Goal: Task Accomplishment & Management: Complete application form

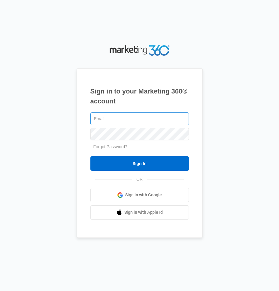
click at [115, 117] on input "text" at bounding box center [139, 118] width 98 height 13
click at [144, 120] on input "text" at bounding box center [139, 118] width 98 height 13
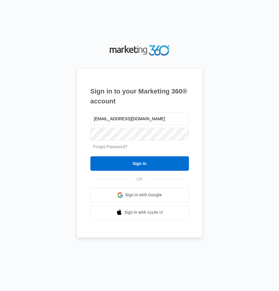
type input "[EMAIL_ADDRESS][DOMAIN_NAME]"
click at [90, 156] on input "Sign In" at bounding box center [139, 163] width 98 height 14
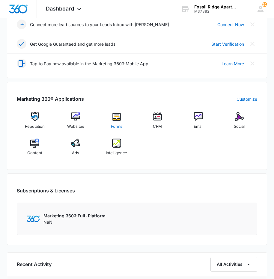
scroll to position [180, 0]
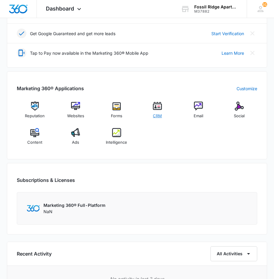
click at [150, 105] on div "CRM" at bounding box center [158, 111] width 36 height 21
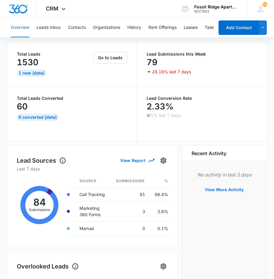
scroll to position [30, 0]
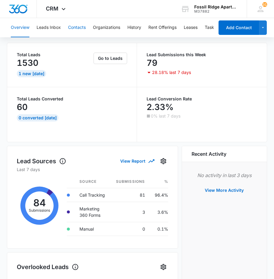
click at [84, 24] on button "Contacts" at bounding box center [77, 27] width 18 height 19
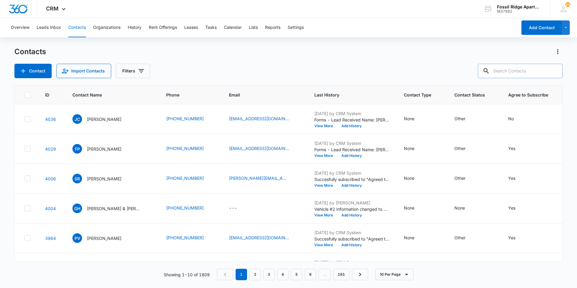
click at [279, 72] on input "text" at bounding box center [519, 71] width 85 height 14
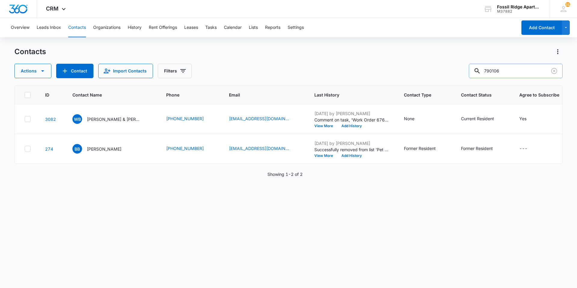
type input "790106"
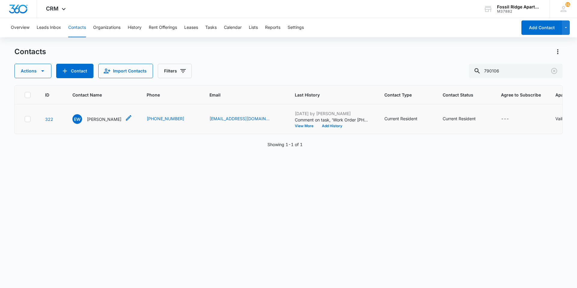
click at [111, 118] on p "[PERSON_NAME]" at bounding box center [104, 119] width 35 height 6
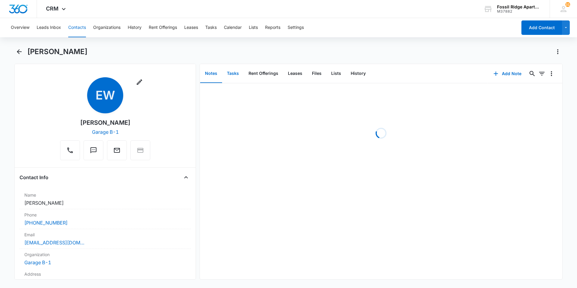
click at [238, 76] on button "Tasks" at bounding box center [233, 73] width 22 height 19
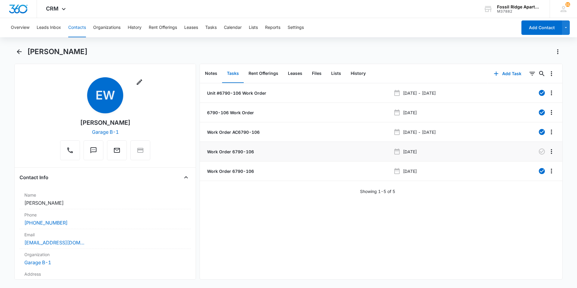
click at [240, 153] on p "Work Order 6790-106" at bounding box center [230, 151] width 48 height 6
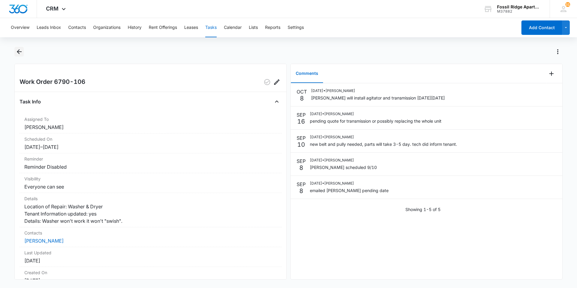
click at [16, 50] on icon "Back" at bounding box center [19, 51] width 7 height 7
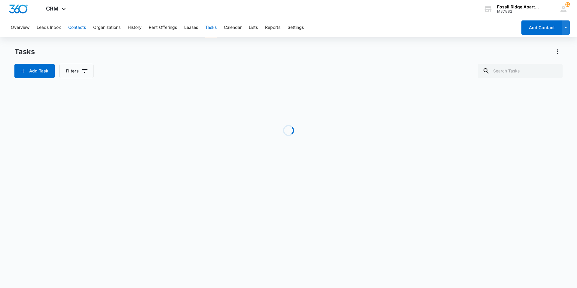
click at [72, 26] on button "Contacts" at bounding box center [77, 27] width 18 height 19
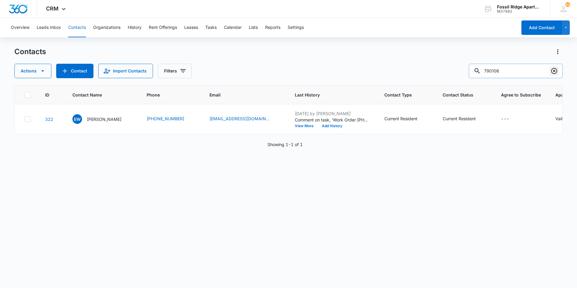
click at [279, 69] on icon "Clear" at bounding box center [554, 71] width 6 height 6
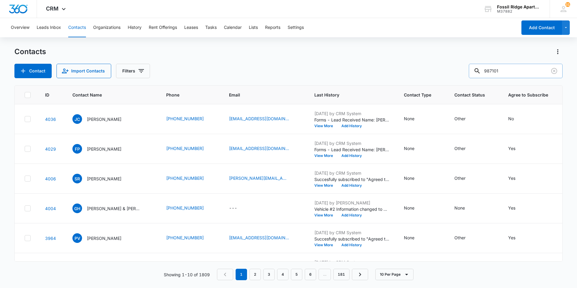
type input "987101"
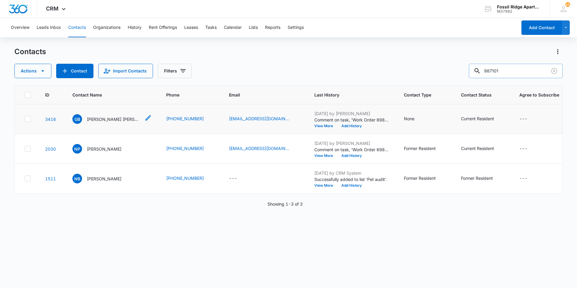
click at [101, 120] on p "[PERSON_NAME] [PERSON_NAME], [PERSON_NAME]" at bounding box center [114, 119] width 54 height 6
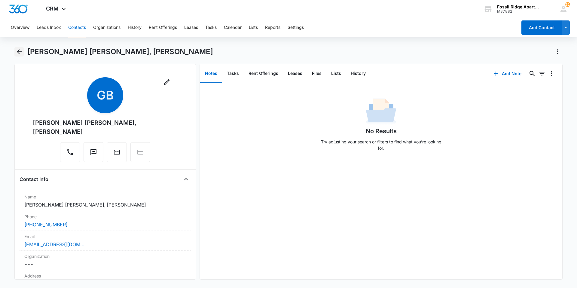
click at [20, 51] on icon "Back" at bounding box center [19, 51] width 5 height 5
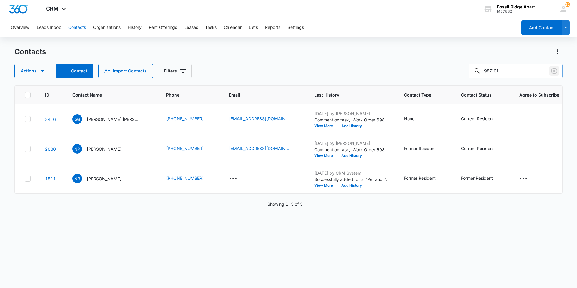
drag, startPoint x: 555, startPoint y: 68, endPoint x: 528, endPoint y: 69, distance: 26.7
click at [279, 68] on icon "Clear" at bounding box center [554, 71] width 6 height 6
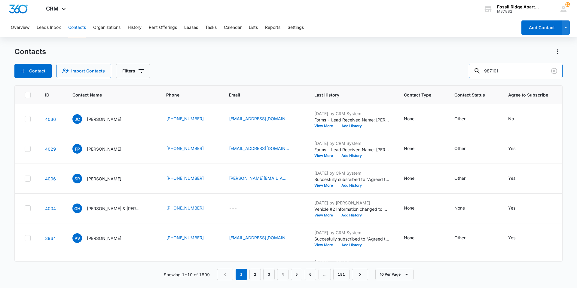
type input "987101"
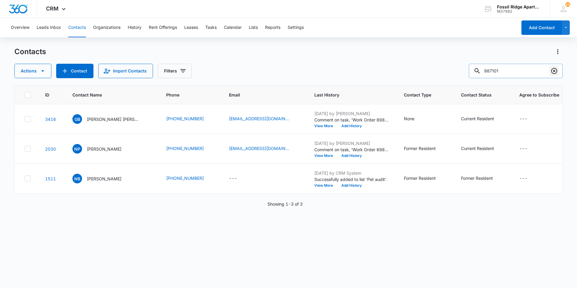
click at [279, 68] on icon "Clear" at bounding box center [553, 70] width 7 height 7
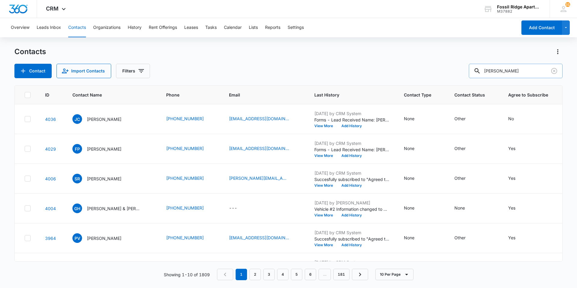
type input "[PERSON_NAME]"
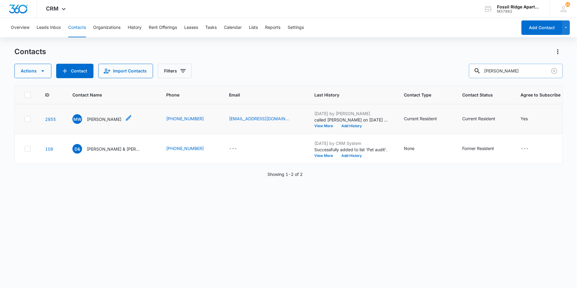
click at [106, 118] on p "[PERSON_NAME]" at bounding box center [104, 119] width 35 height 6
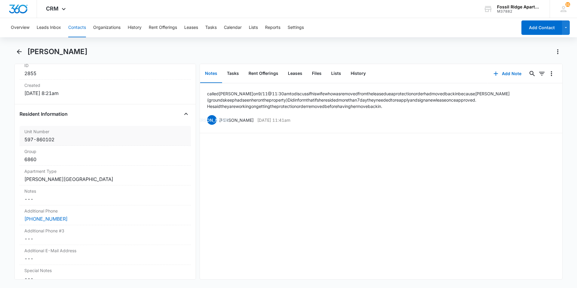
scroll to position [403, 0]
click at [236, 71] on button "Tasks" at bounding box center [233, 73] width 22 height 19
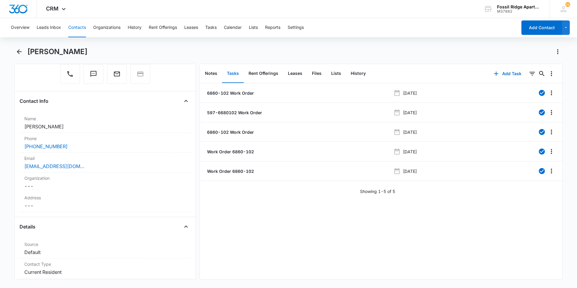
scroll to position [65, 0]
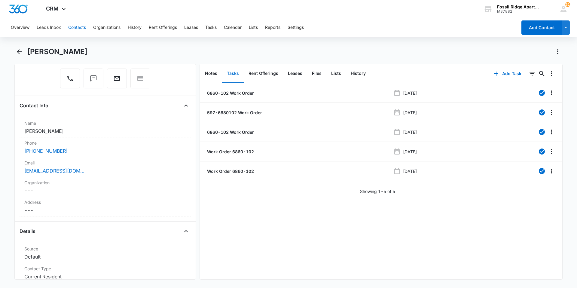
click at [279, 255] on div "6860-102 Work Order [DATE] 597-6680102 Work Order [DATE][PHONE_NUMBER] Work Ord…" at bounding box center [381, 181] width 362 height 196
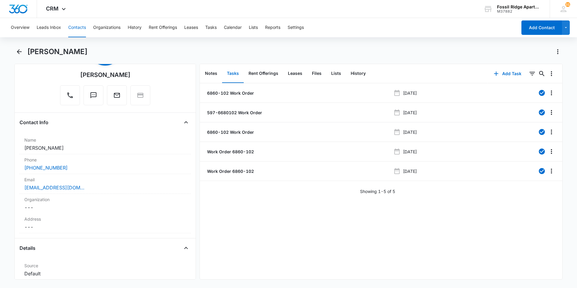
scroll to position [0, 0]
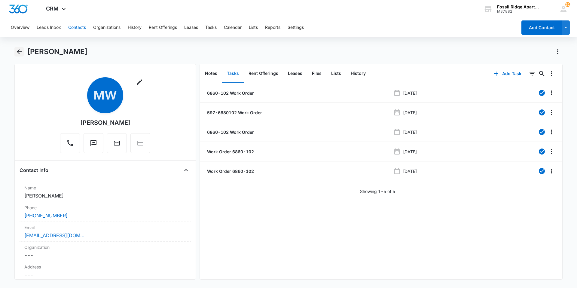
click at [16, 51] on icon "Back" at bounding box center [19, 51] width 7 height 7
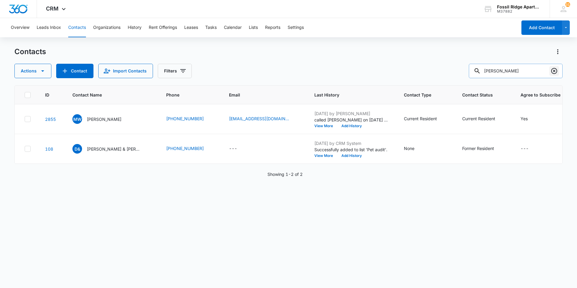
click at [279, 68] on icon "Clear" at bounding box center [553, 70] width 7 height 7
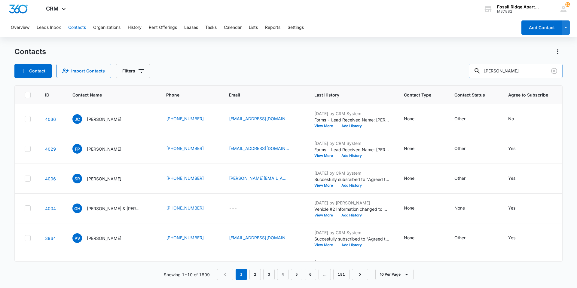
type input "[PERSON_NAME]"
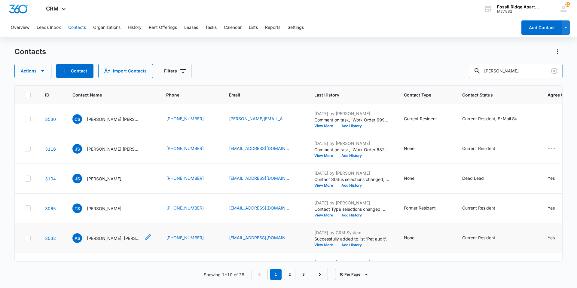
click at [104, 237] on p "[PERSON_NAME], [PERSON_NAME]" at bounding box center [114, 238] width 54 height 6
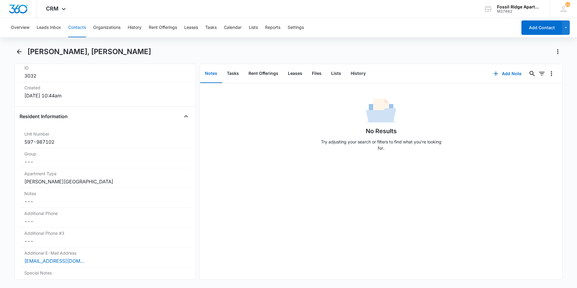
scroll to position [422, 0]
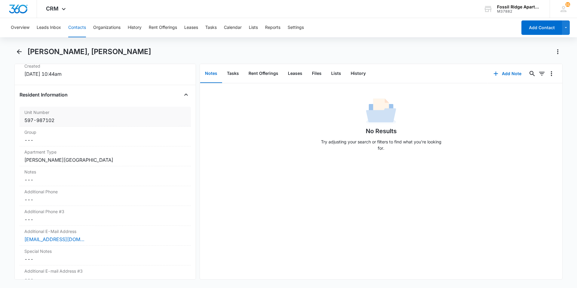
click at [108, 122] on div "597-987102" at bounding box center [105, 120] width 162 height 7
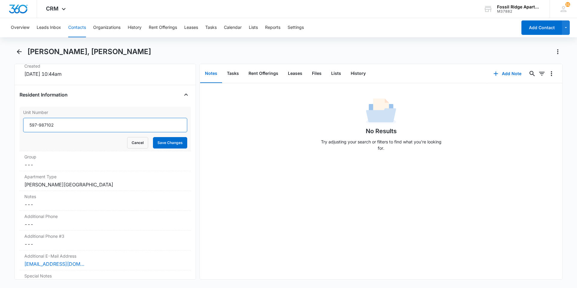
click at [76, 126] on input "597-987102" at bounding box center [105, 125] width 164 height 14
type input "597-987101"
click at [171, 141] on button "Save Changes" at bounding box center [170, 142] width 34 height 11
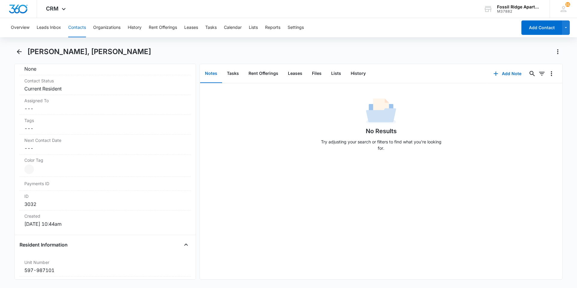
scroll to position [272, 0]
click at [229, 71] on button "Tasks" at bounding box center [233, 73] width 22 height 19
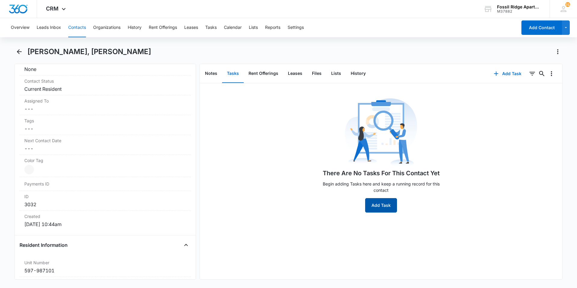
click at [279, 204] on button "Add Task" at bounding box center [381, 205] width 32 height 14
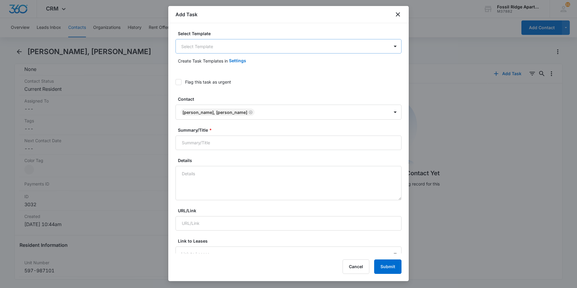
click at [215, 50] on body "CRM Apps Reputation Websites Forms CRM Email Social Content Ads Intelligence Fi…" at bounding box center [288, 144] width 577 height 288
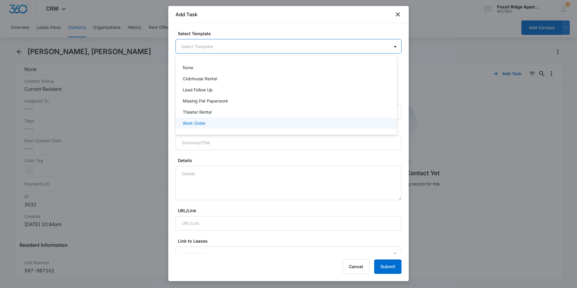
click at [208, 121] on div "Work Order" at bounding box center [286, 123] width 206 height 6
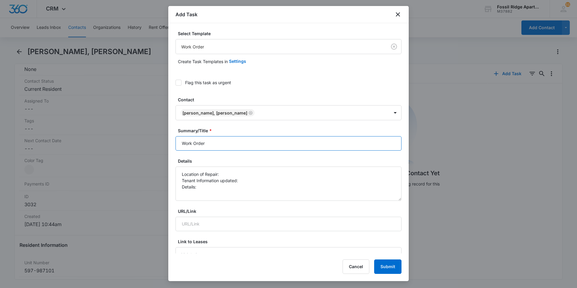
click at [216, 142] on input "Work Order" at bounding box center [288, 143] width 226 height 14
type input "Work Order 6987-101"
click at [228, 173] on textarea "Location of Repair: Tenant Information updated: Details:" at bounding box center [288, 183] width 226 height 34
click at [249, 181] on textarea "Location of Repair: Laundry Tenant Information updated: Details:" at bounding box center [288, 183] width 226 height 34
click at [221, 187] on textarea "Location of Repair: Laundry Tenant Information updated: yes Details:" at bounding box center [288, 183] width 226 height 34
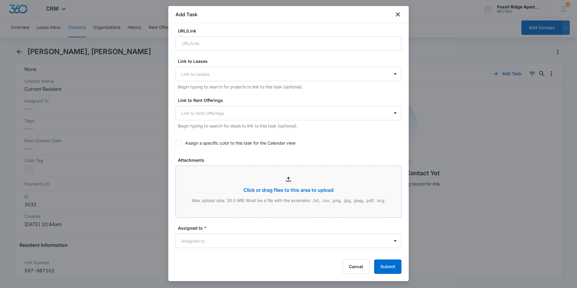
scroll to position [240, 0]
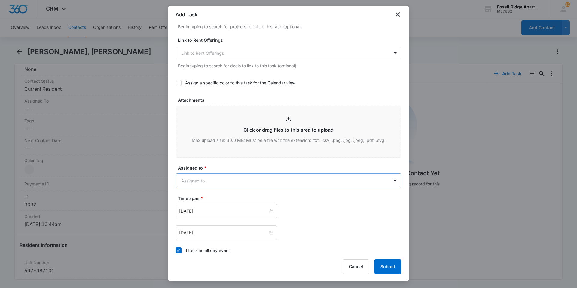
type textarea "Location of Repair: Laundry Tenant Information updated: yes Details: Dryer stop…"
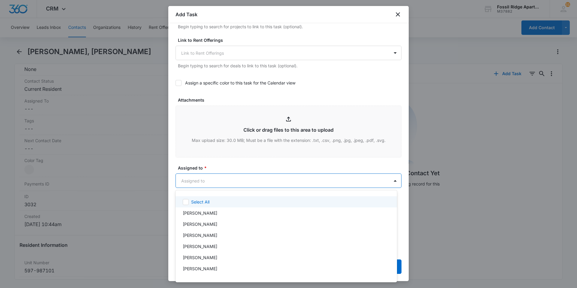
click at [213, 181] on body "CRM Apps Reputation Websites Forms CRM Email Social Content Ads Intelligence Fi…" at bounding box center [288, 144] width 577 height 288
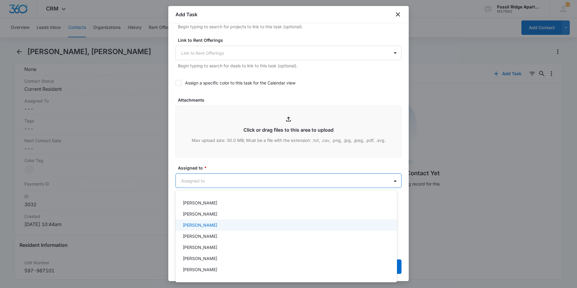
scroll to position [120, 0]
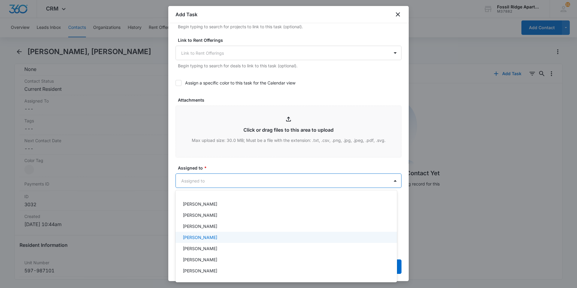
click at [209, 238] on p "[PERSON_NAME]" at bounding box center [200, 237] width 35 height 6
click at [239, 159] on div at bounding box center [288, 144] width 577 height 288
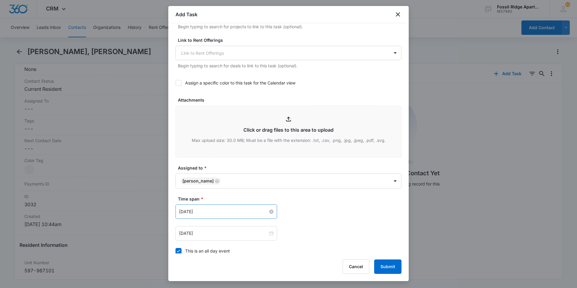
click at [223, 210] on input "[DATE]" at bounding box center [223, 211] width 89 height 7
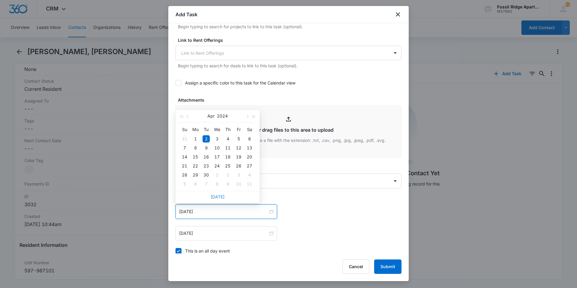
click at [222, 195] on link "[DATE]" at bounding box center [217, 196] width 14 height 5
type input "[DATE]"
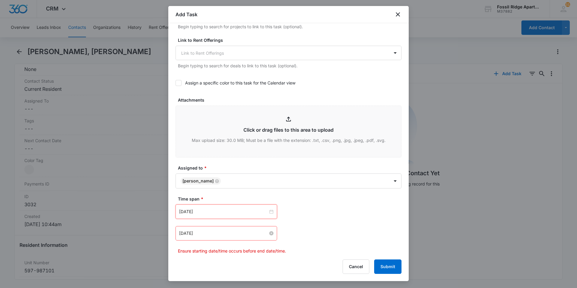
click at [232, 233] on input "[DATE]" at bounding box center [223, 233] width 89 height 7
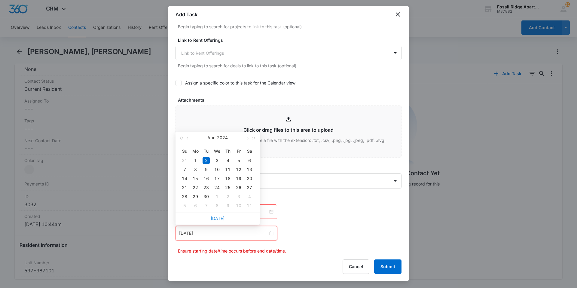
click at [218, 216] on link "[DATE]" at bounding box center [217, 218] width 14 height 5
type input "[DATE]"
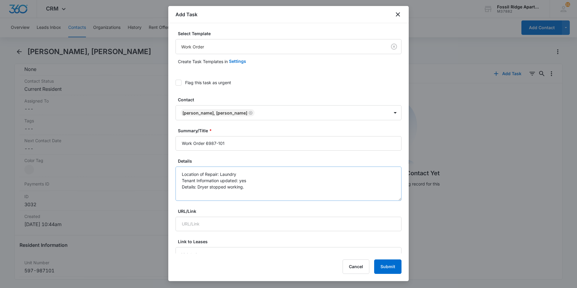
scroll to position [0, 0]
click at [262, 189] on textarea "Location of Repair: Laundry Tenant Information updated: yes Details: Dryer stop…" at bounding box center [288, 183] width 226 height 34
click at [279, 265] on button "Submit" at bounding box center [387, 266] width 27 height 14
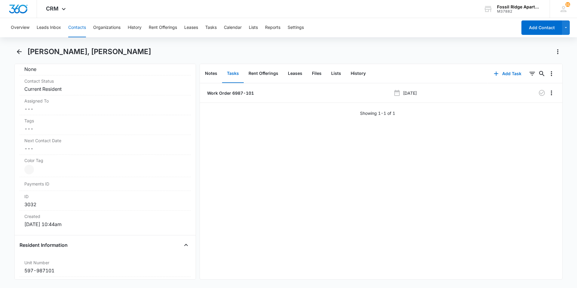
drag, startPoint x: 436, startPoint y: 35, endPoint x: 434, endPoint y: 38, distance: 3.6
click at [279, 35] on div "Overview Leads Inbox Contacts Organizations History Rent Offerings Leases Tasks…" at bounding box center [262, 27] width 510 height 19
